Goal: Task Accomplishment & Management: Manage account settings

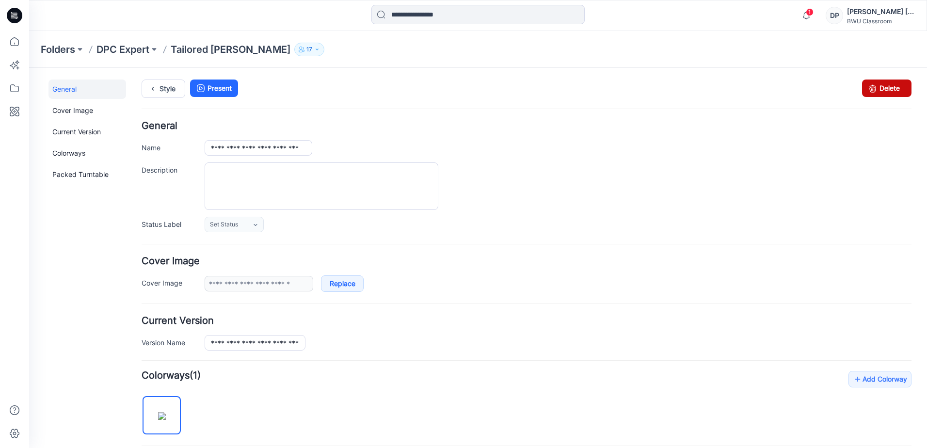
click at [888, 88] on link "Delete" at bounding box center [886, 88] width 49 height 17
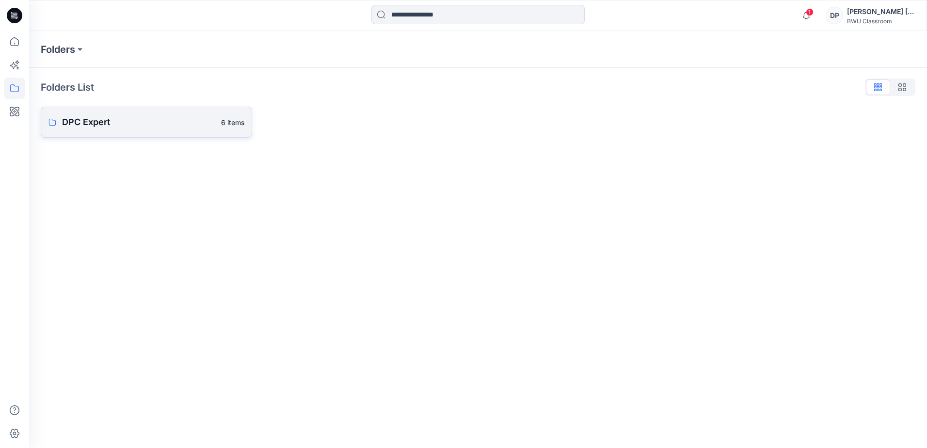
click at [86, 116] on p "DPC Expert" at bounding box center [138, 122] width 153 height 14
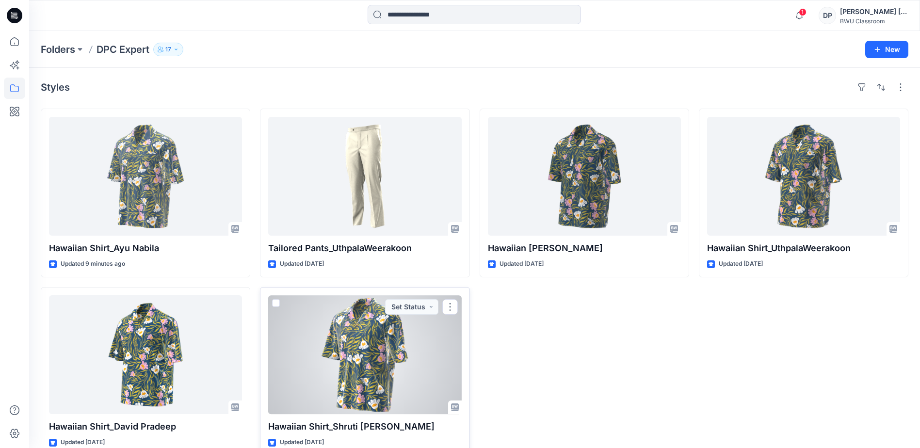
scroll to position [19, 0]
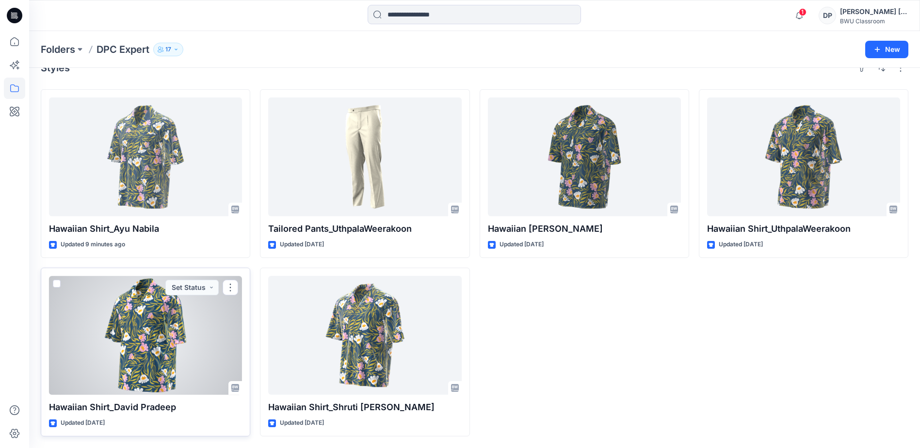
click at [143, 358] on div at bounding box center [145, 335] width 193 height 119
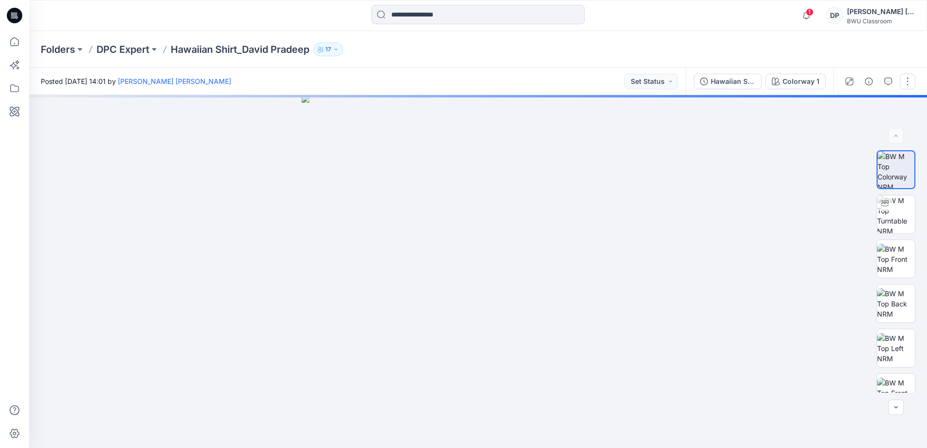
click at [909, 78] on button "button" at bounding box center [908, 82] width 16 height 16
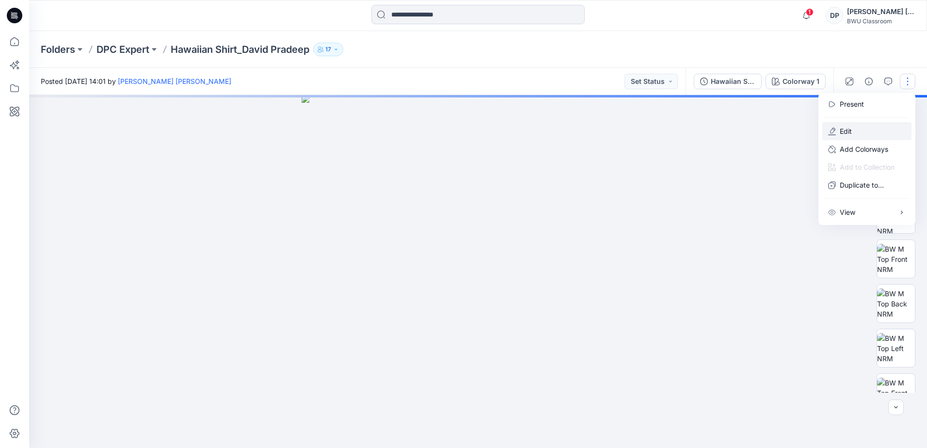
click at [852, 136] on button "Edit" at bounding box center [866, 131] width 89 height 18
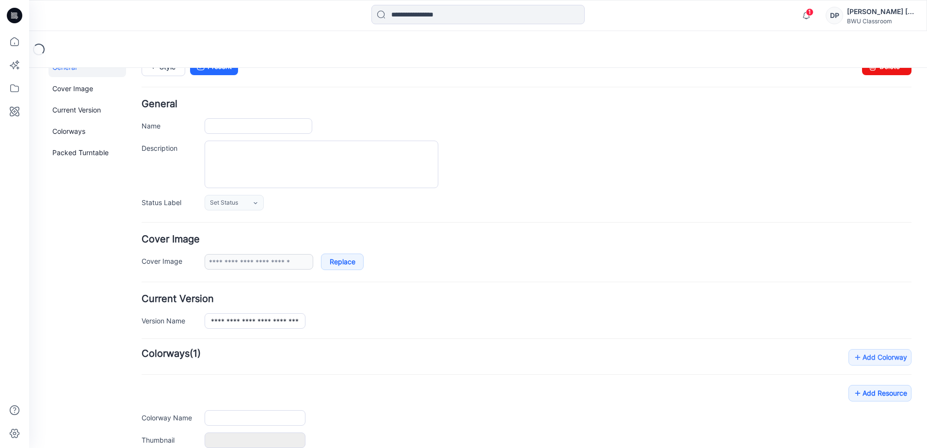
scroll to position [24, 0]
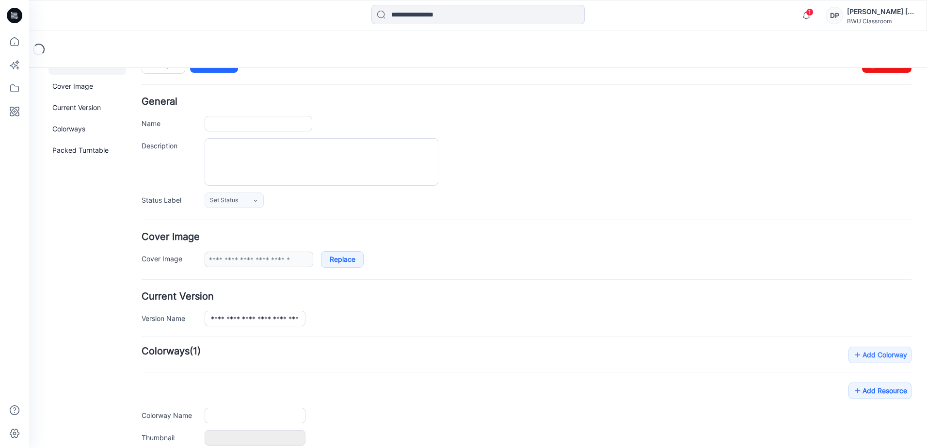
type input "**********"
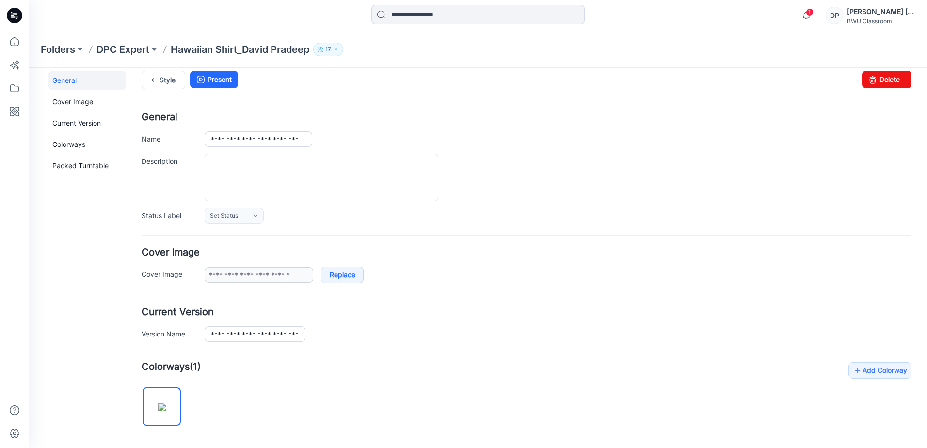
scroll to position [0, 0]
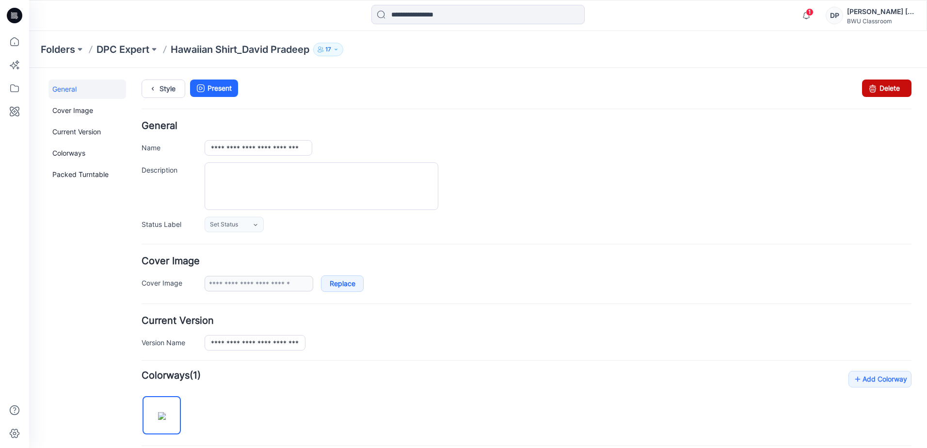
drag, startPoint x: 893, startPoint y: 91, endPoint x: 551, endPoint y: 99, distance: 341.9
click at [893, 91] on link "Delete" at bounding box center [886, 88] width 49 height 17
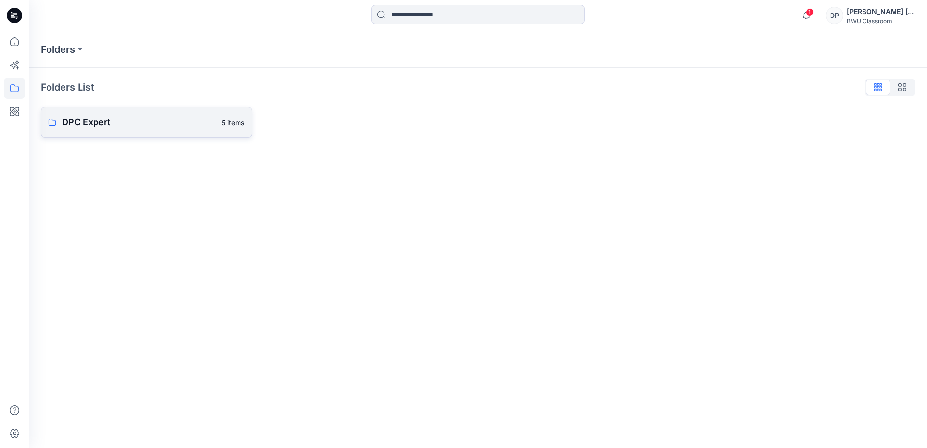
click at [88, 120] on p "DPC Expert" at bounding box center [139, 122] width 154 height 14
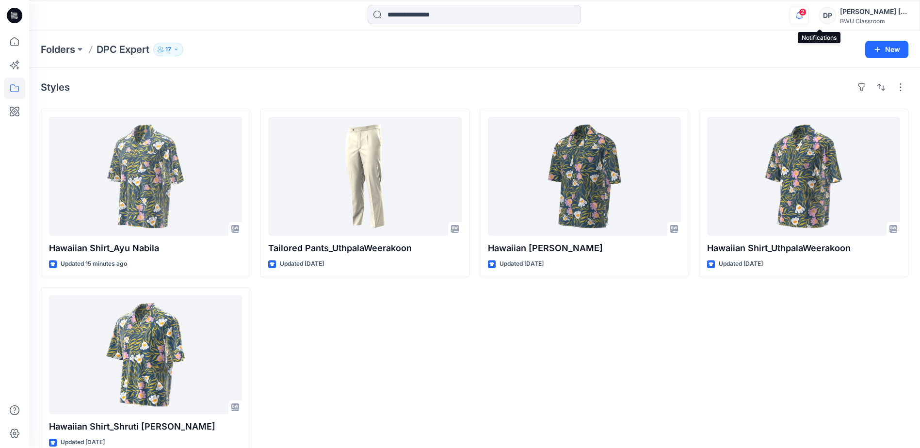
click at [808, 15] on icon "button" at bounding box center [799, 15] width 18 height 19
click at [591, 319] on div "Hawaiian Shirt_Lisha Sanders Updated 4 days ago" at bounding box center [583, 282] width 209 height 347
click at [808, 18] on icon "button" at bounding box center [799, 15] width 18 height 19
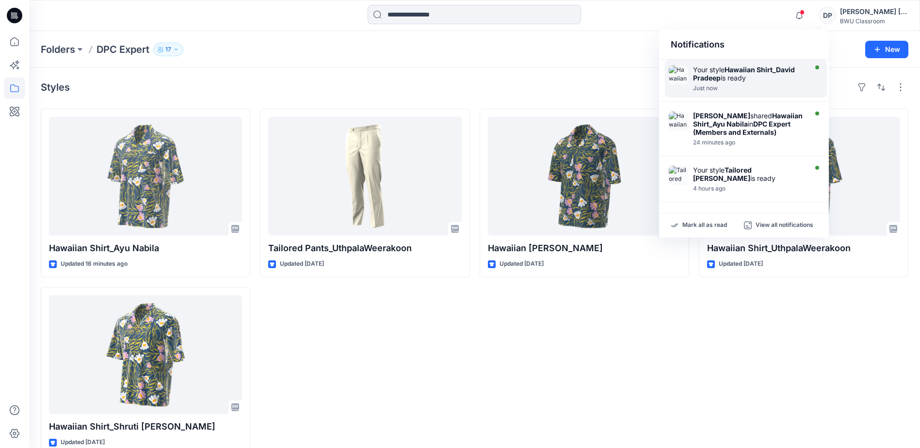
click at [770, 66] on strong "Hawaiian Shirt_David Pradeep" at bounding box center [744, 73] width 102 height 16
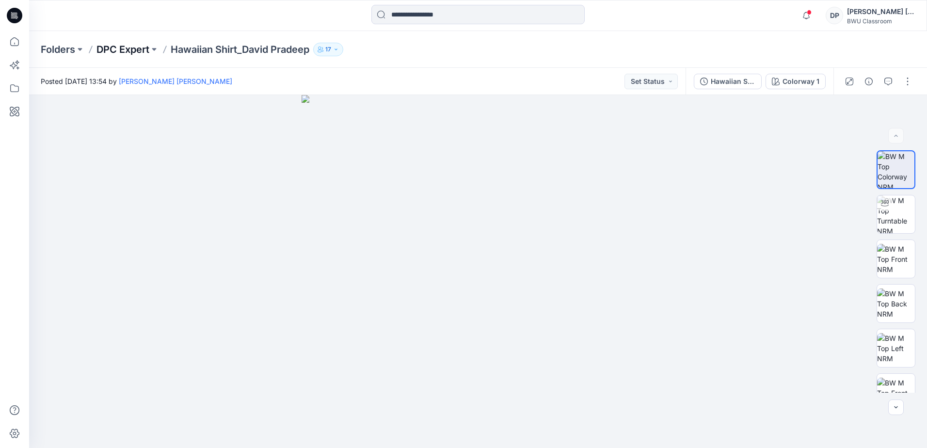
click at [132, 46] on p "DPC Expert" at bounding box center [122, 50] width 53 height 14
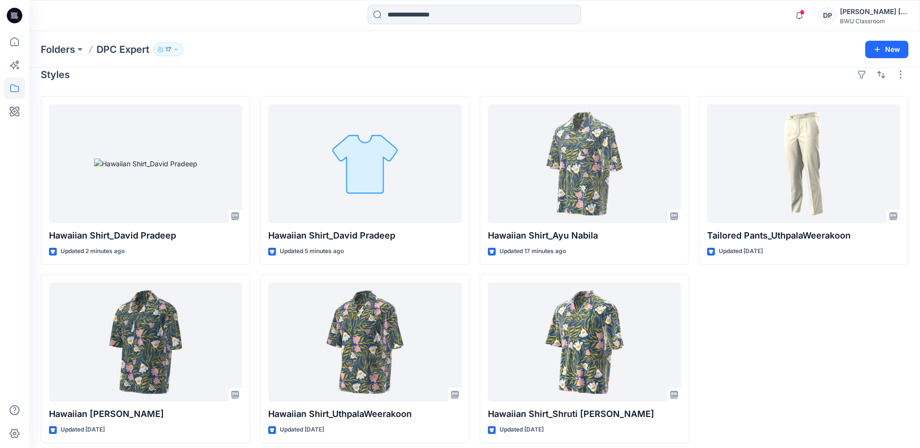
scroll to position [19, 0]
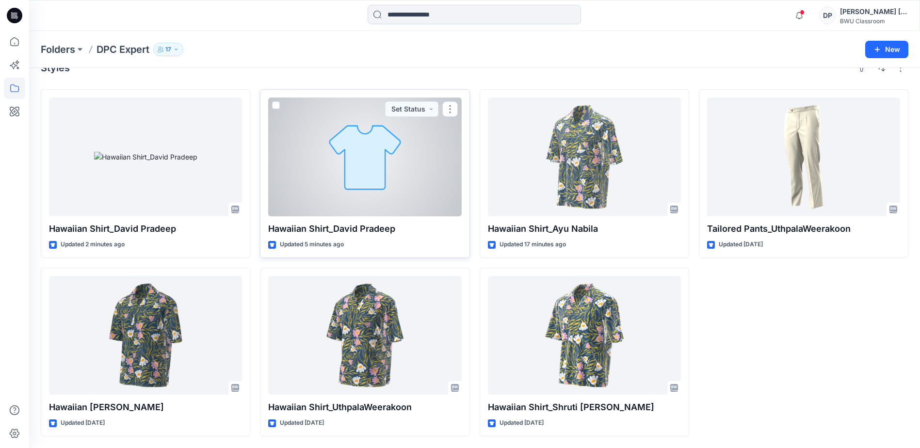
click at [364, 145] on div at bounding box center [364, 156] width 193 height 119
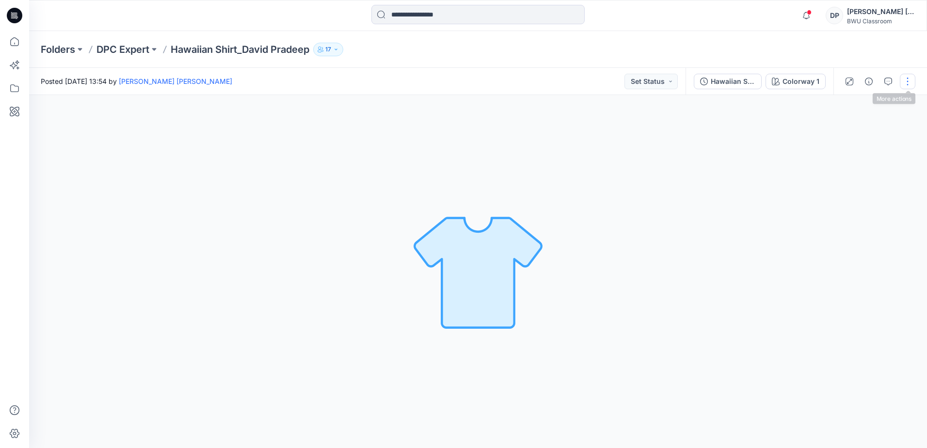
click at [908, 86] on button "button" at bounding box center [908, 82] width 16 height 16
click at [762, 206] on div "Colorway 1 Loading... Material Properties Loading..." at bounding box center [478, 271] width 898 height 353
click at [905, 80] on button "button" at bounding box center [908, 82] width 16 height 16
click at [853, 129] on button "Edit" at bounding box center [866, 131] width 89 height 18
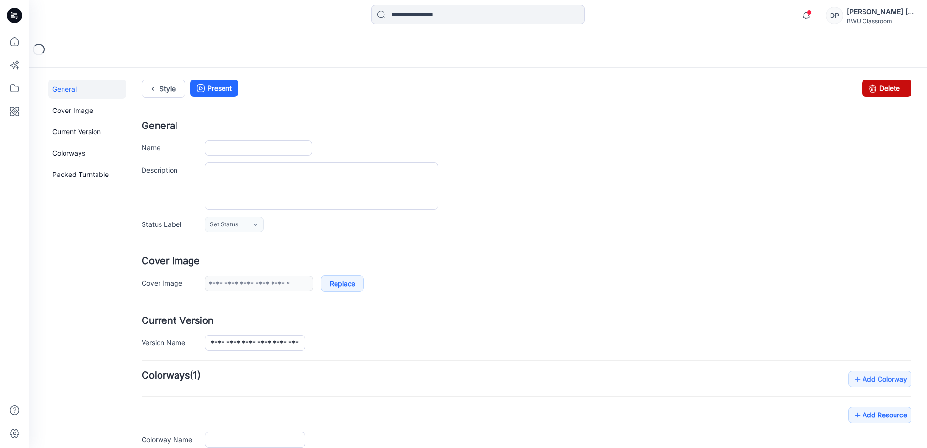
type input "**********"
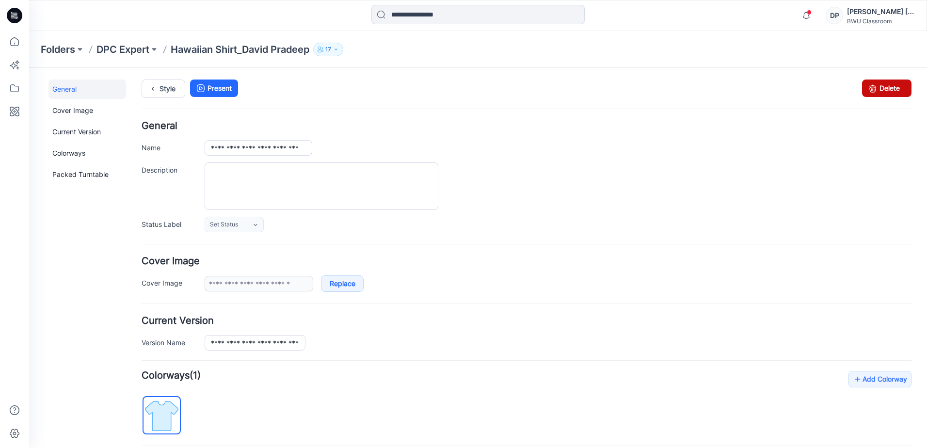
drag, startPoint x: 862, startPoint y: 91, endPoint x: 543, endPoint y: 93, distance: 319.5
click at [866, 91] on icon at bounding box center [873, 88] width 14 height 17
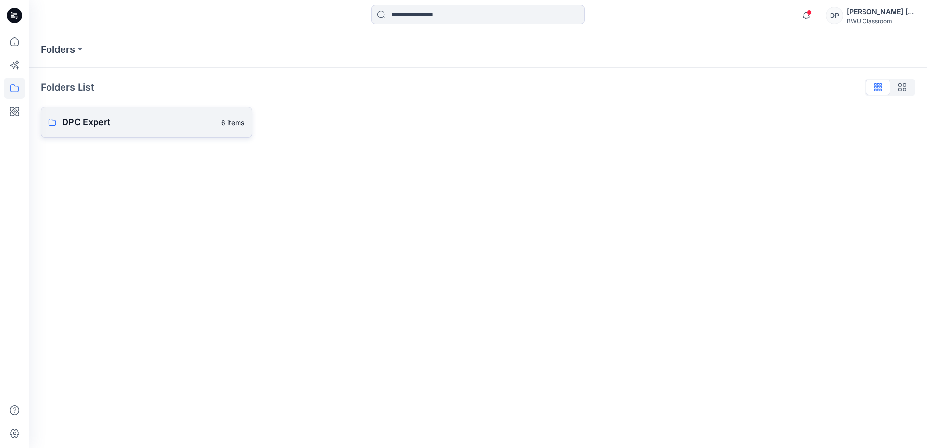
click at [80, 115] on p "DPC Expert" at bounding box center [138, 122] width 153 height 14
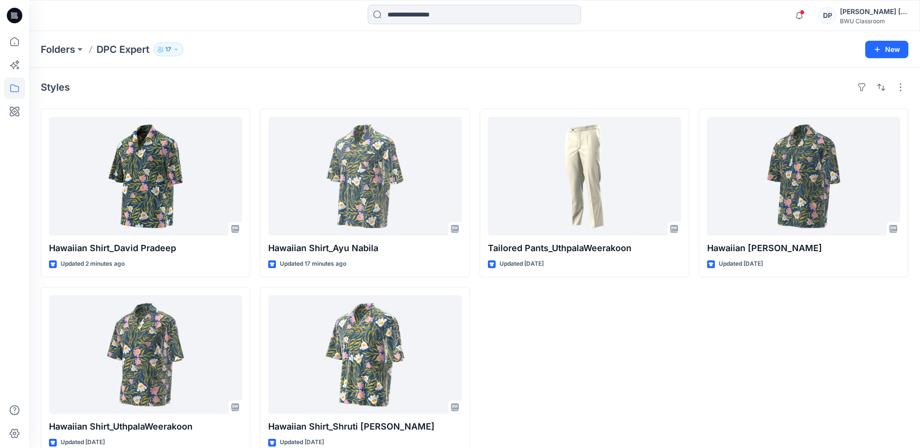
scroll to position [19, 0]
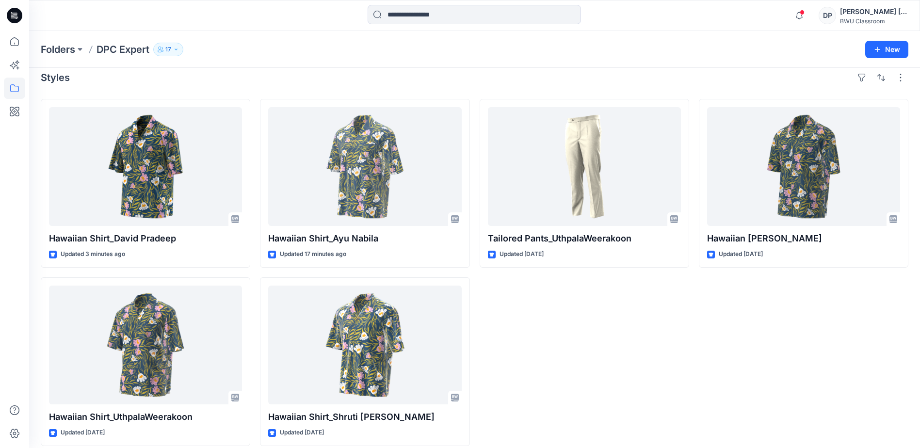
scroll to position [19, 0]
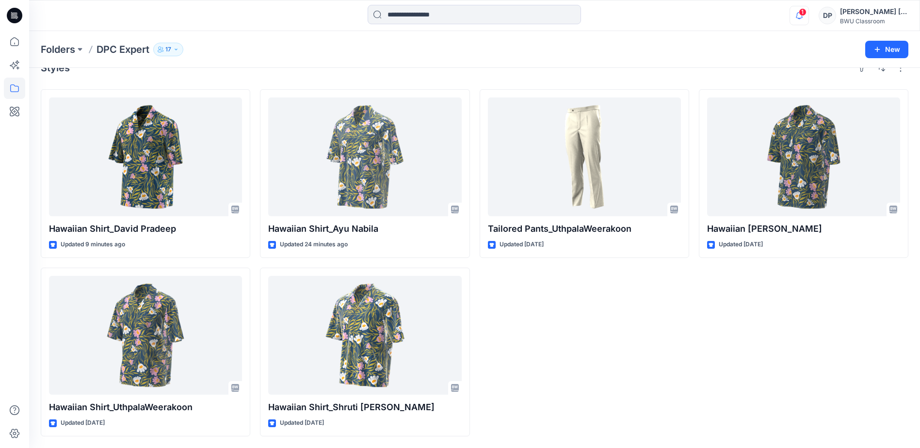
click at [808, 16] on icon "button" at bounding box center [799, 15] width 18 height 19
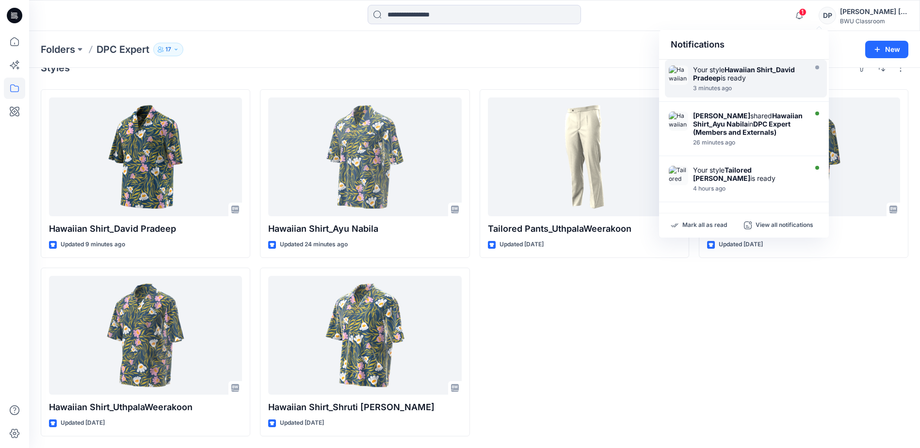
click at [760, 84] on div "Your style Hawaiian Shirt_David Pradeep is ready 3 minutes ago" at bounding box center [751, 78] width 116 height 26
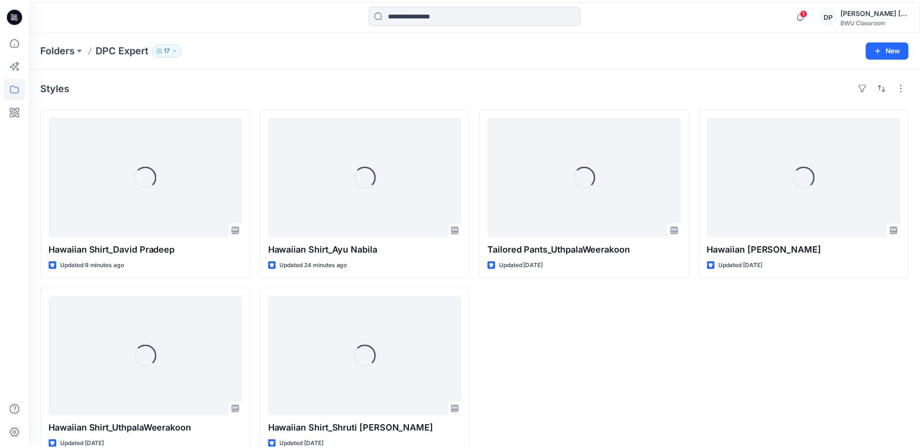
scroll to position [19, 0]
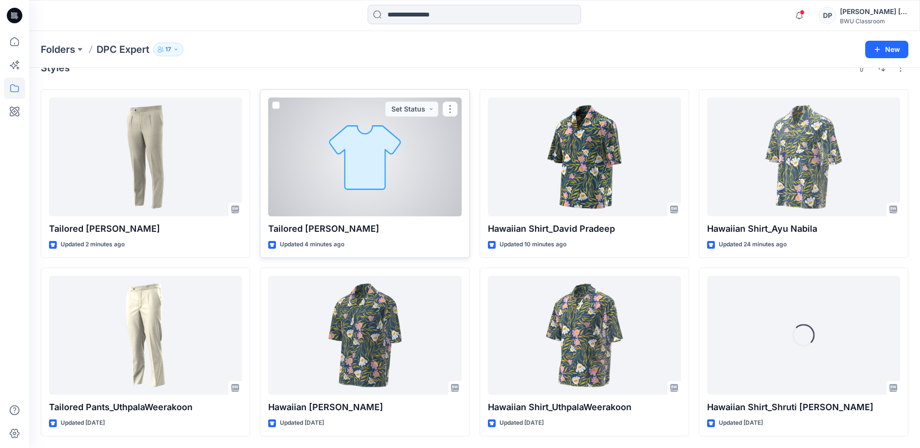
click at [383, 160] on div at bounding box center [364, 156] width 193 height 119
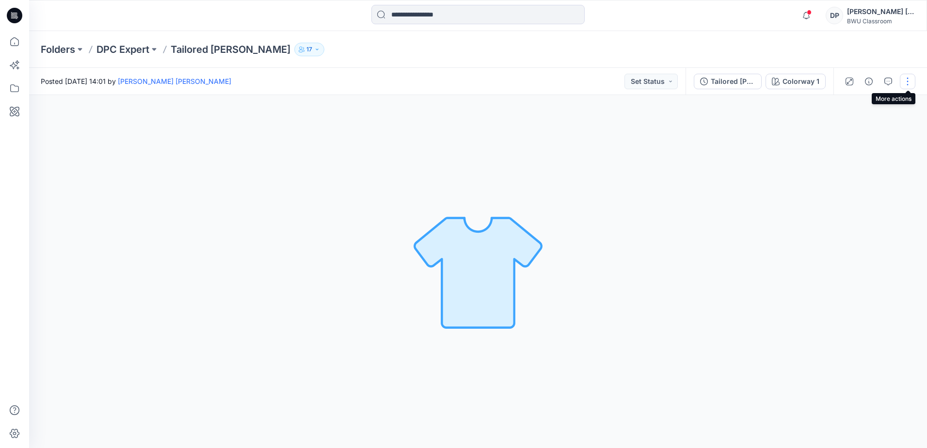
click at [907, 84] on button "button" at bounding box center [908, 82] width 16 height 16
click at [850, 128] on p "Edit" at bounding box center [846, 131] width 12 height 10
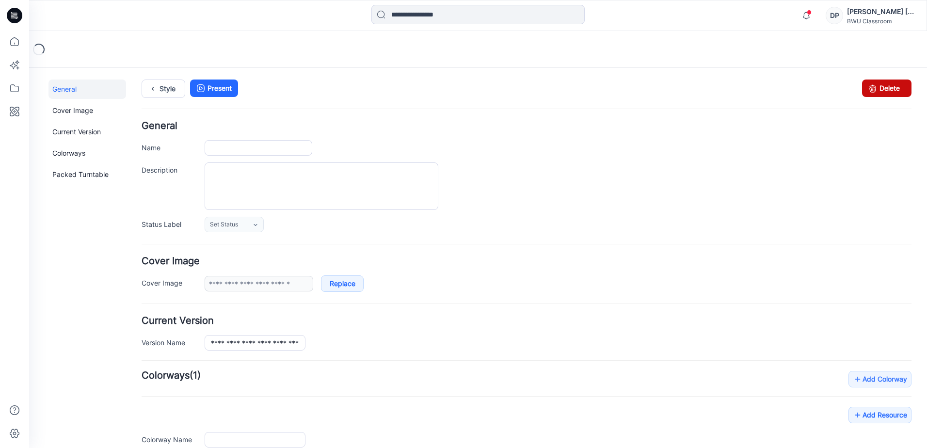
type input "**********"
drag, startPoint x: 884, startPoint y: 88, endPoint x: 544, endPoint y: 96, distance: 340.4
click at [884, 88] on link "Delete" at bounding box center [886, 88] width 49 height 17
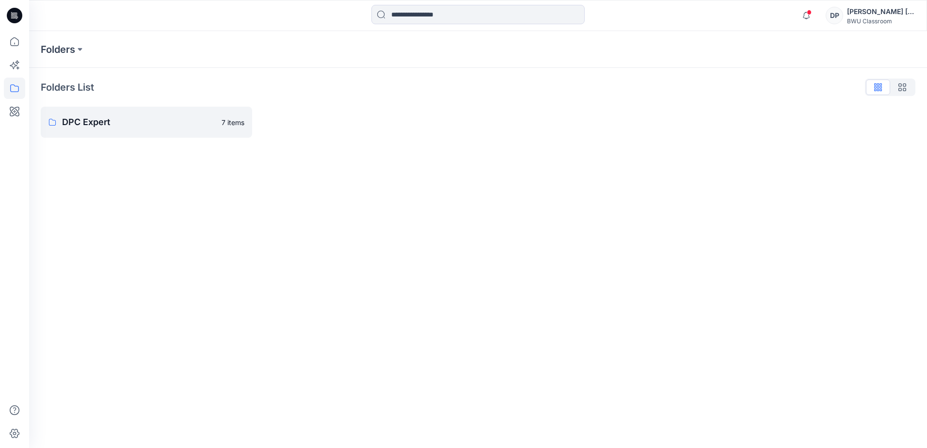
click at [506, 229] on div "Folders Folders List DPC Expert 7 items" at bounding box center [478, 239] width 898 height 417
click at [78, 119] on p "DPC Expert" at bounding box center [139, 122] width 154 height 14
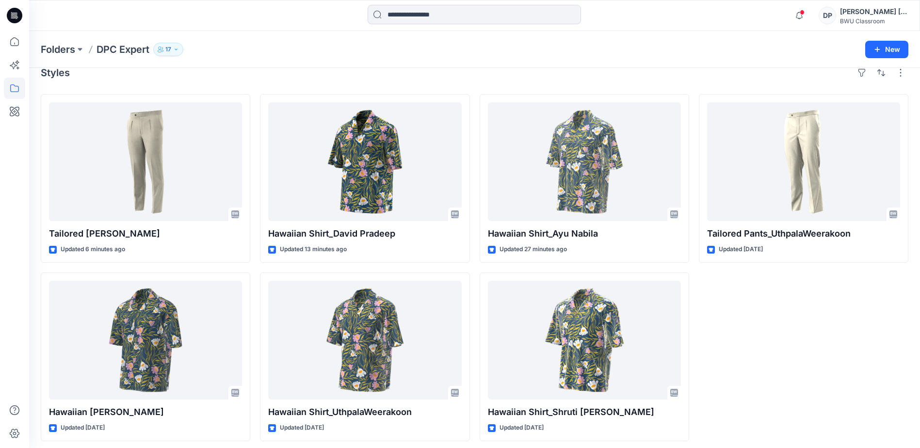
scroll to position [19, 0]
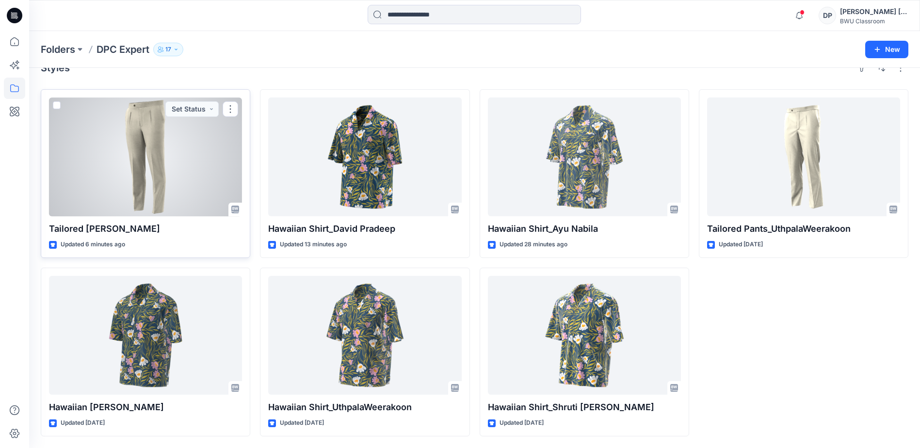
click at [167, 163] on div at bounding box center [145, 156] width 193 height 119
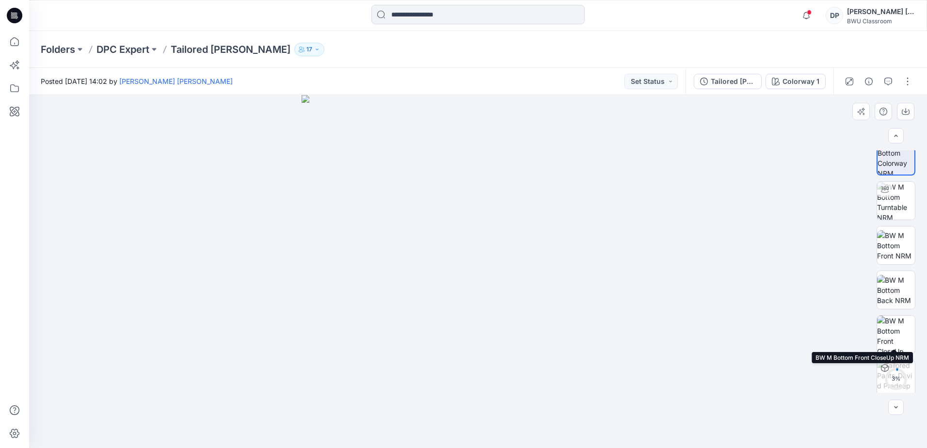
scroll to position [19, 0]
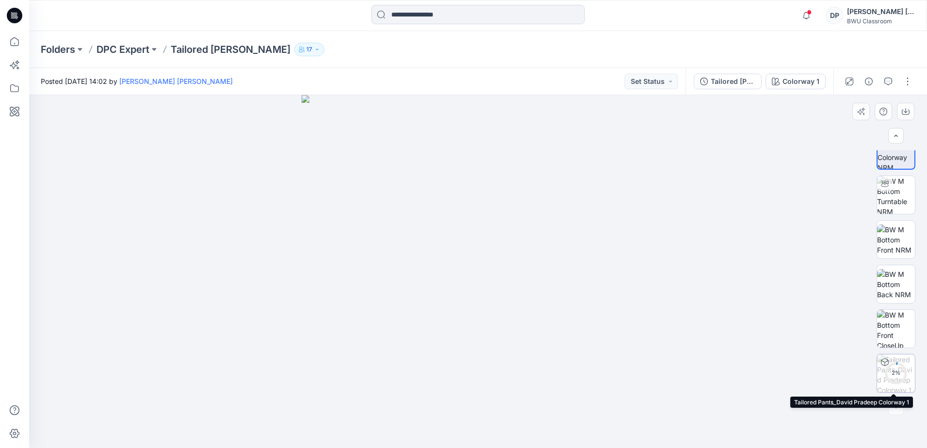
click at [900, 374] on div "2 %" at bounding box center [895, 373] width 23 height 8
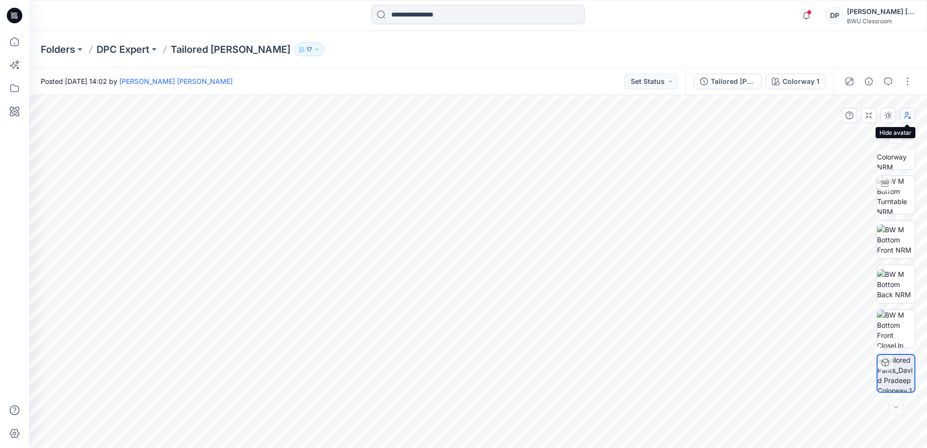
click at [906, 115] on icon "button" at bounding box center [908, 115] width 6 height 7
